Goal: Use online tool/utility: Use online tool/utility

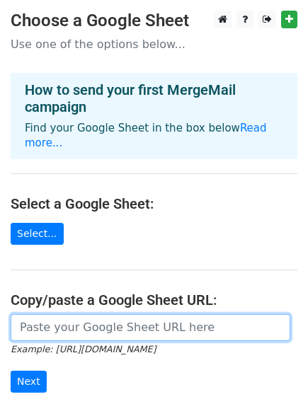
click at [61, 314] on input "url" at bounding box center [151, 327] width 280 height 27
paste input "[URL][DOMAIN_NAME]"
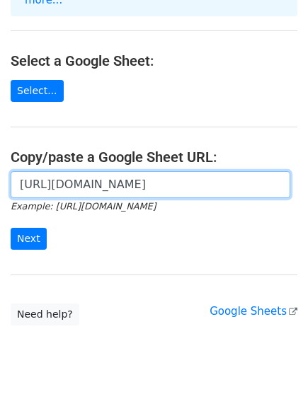
scroll to position [166, 0]
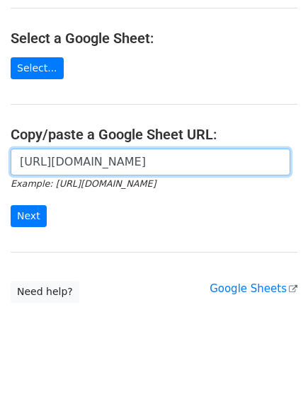
type input "[URL][DOMAIN_NAME]"
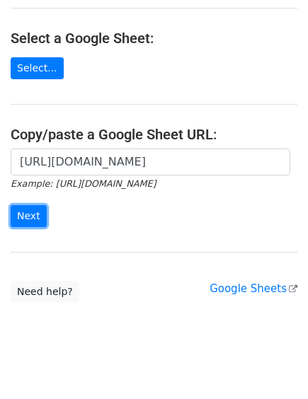
click at [22, 205] on input "Next" at bounding box center [29, 216] width 36 height 22
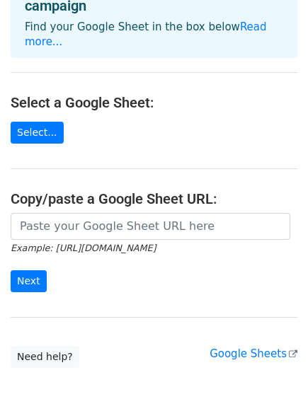
scroll to position [241, 0]
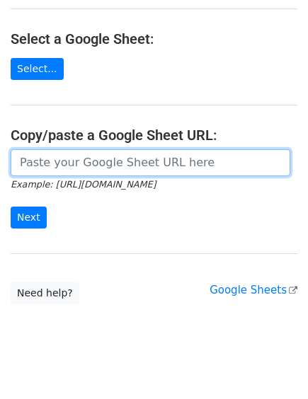
click at [85, 149] on input "url" at bounding box center [151, 162] width 280 height 27
type input "[URL][DOMAIN_NAME]"
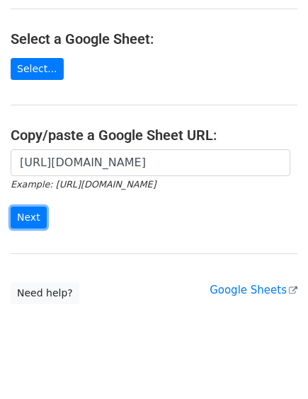
click at [36, 207] on input "Next" at bounding box center [29, 218] width 36 height 22
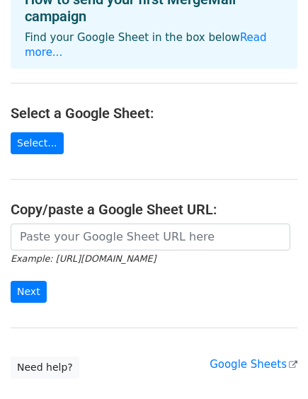
scroll to position [137, 0]
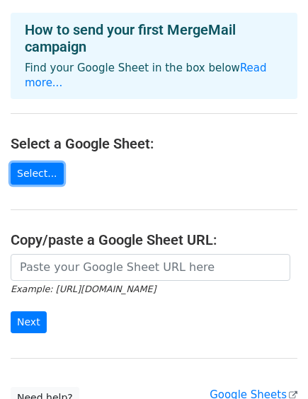
click at [38, 163] on link "Select..." at bounding box center [37, 174] width 53 height 22
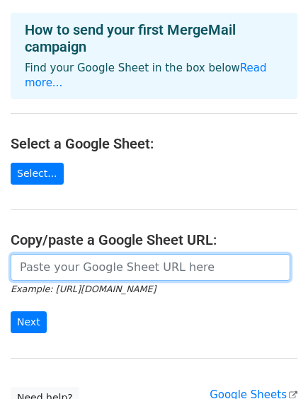
click at [69, 254] on input "url" at bounding box center [151, 267] width 280 height 27
type input "[URL][DOMAIN_NAME]"
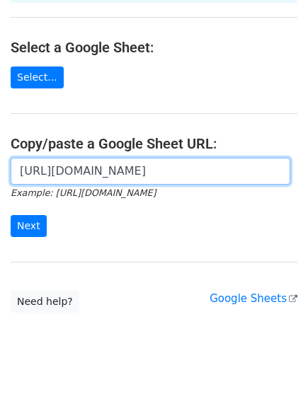
scroll to position [241, 0]
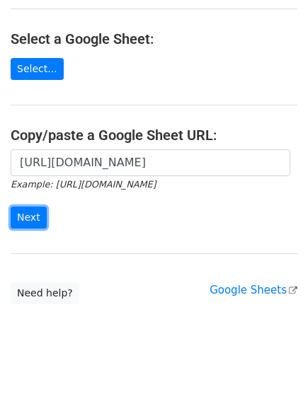
click at [24, 207] on input "Next" at bounding box center [29, 218] width 36 height 22
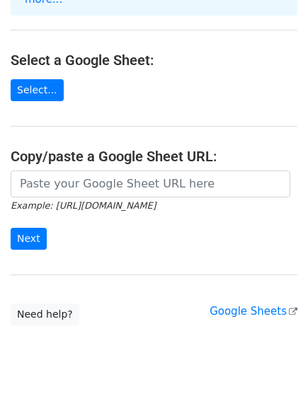
scroll to position [241, 0]
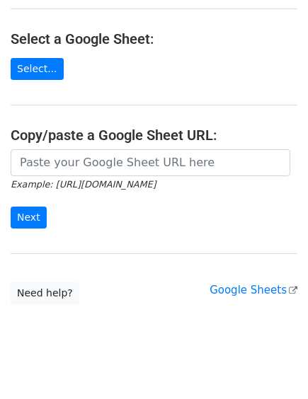
click at [236, 284] on link "Google Sheets" at bounding box center [254, 290] width 88 height 13
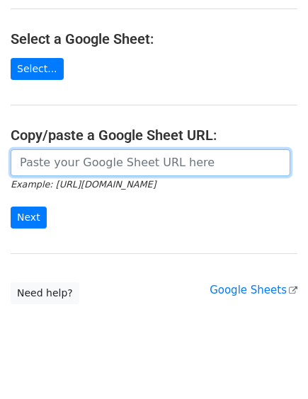
click at [86, 149] on input "url" at bounding box center [151, 162] width 280 height 27
type input "[URL][DOMAIN_NAME]"
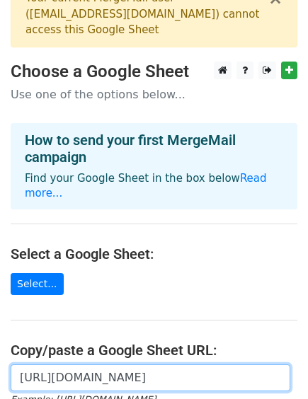
scroll to position [0, 0]
